Goal: Navigation & Orientation: Find specific page/section

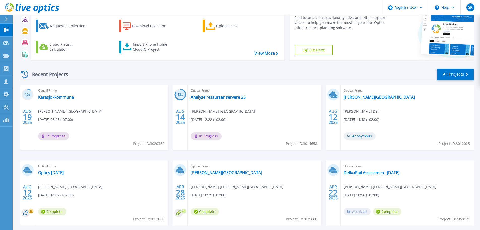
scroll to position [42, 0]
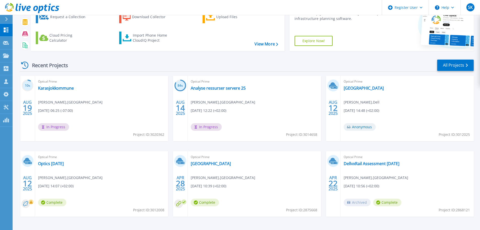
scroll to position [50, 0]
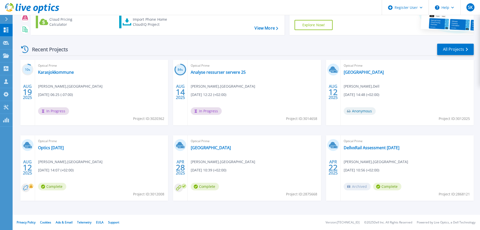
click at [326, 206] on div "10 % [DATE] Optical Prime Karasjokkommune [PERSON_NAME] , [GEOGRAPHIC_DATA] kom…" at bounding box center [244, 135] width 459 height 151
